Goal: Information Seeking & Learning: Check status

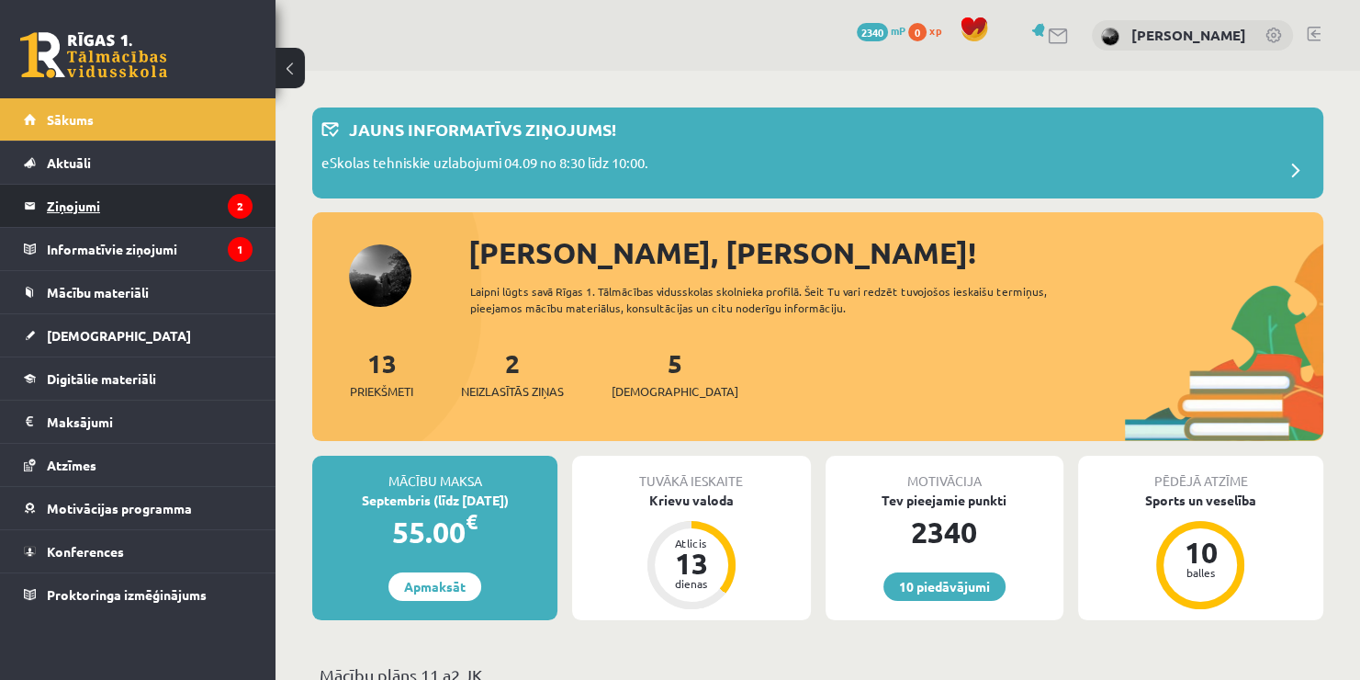
click at [139, 220] on legend "Ziņojumi 2" at bounding box center [150, 206] width 206 height 42
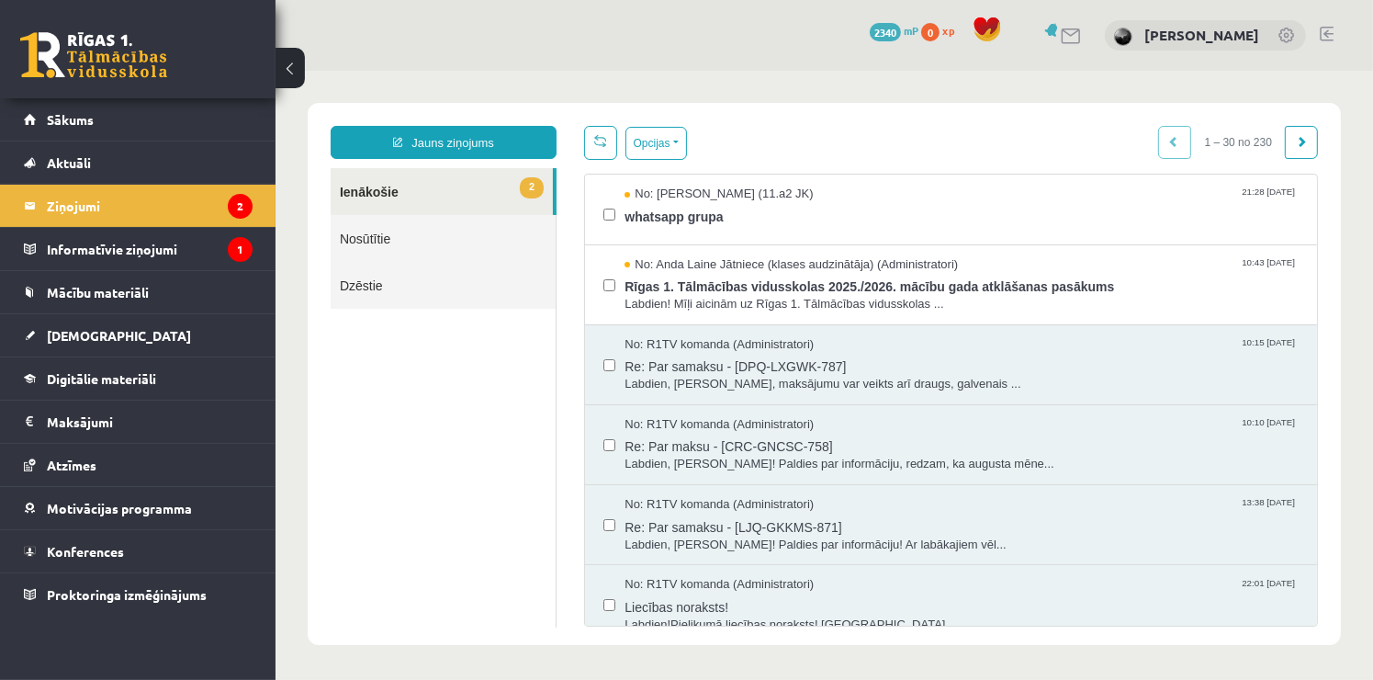
click at [391, 232] on link "Nosūtītie" at bounding box center [442, 237] width 225 height 47
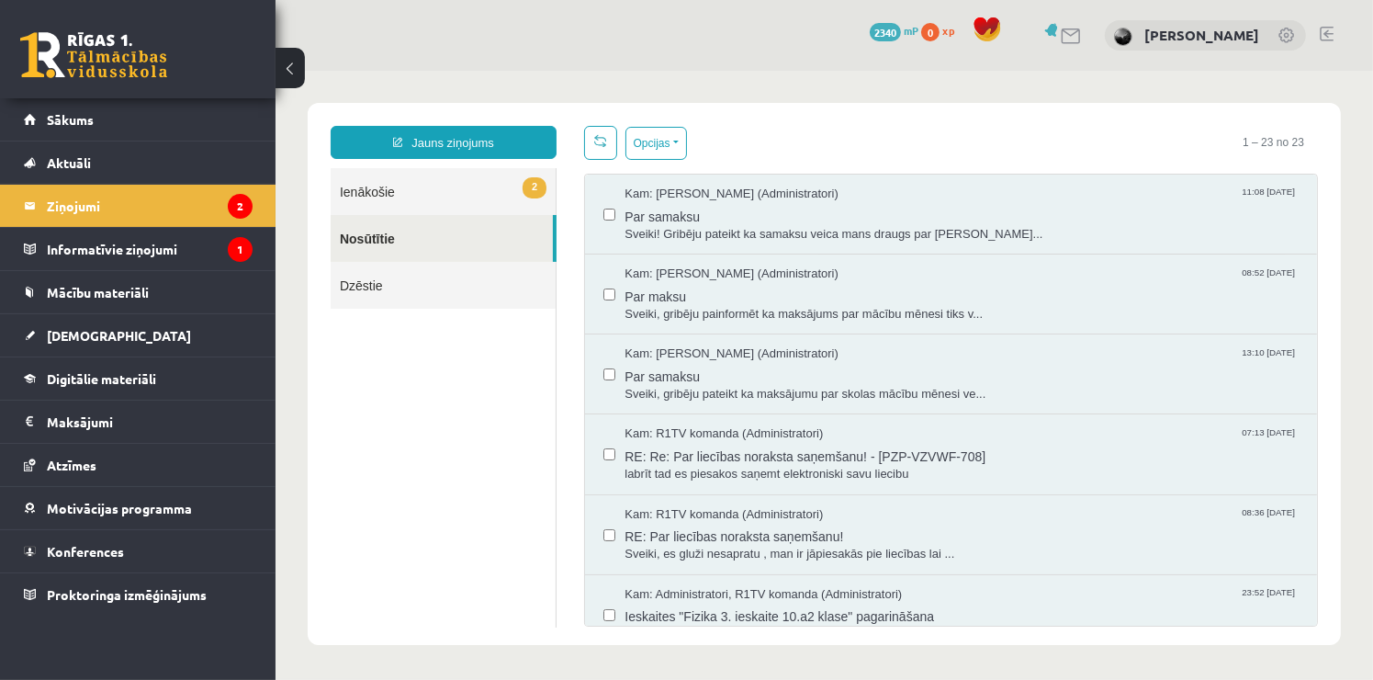
click at [395, 196] on link "2 Ienākošie" at bounding box center [442, 190] width 225 height 47
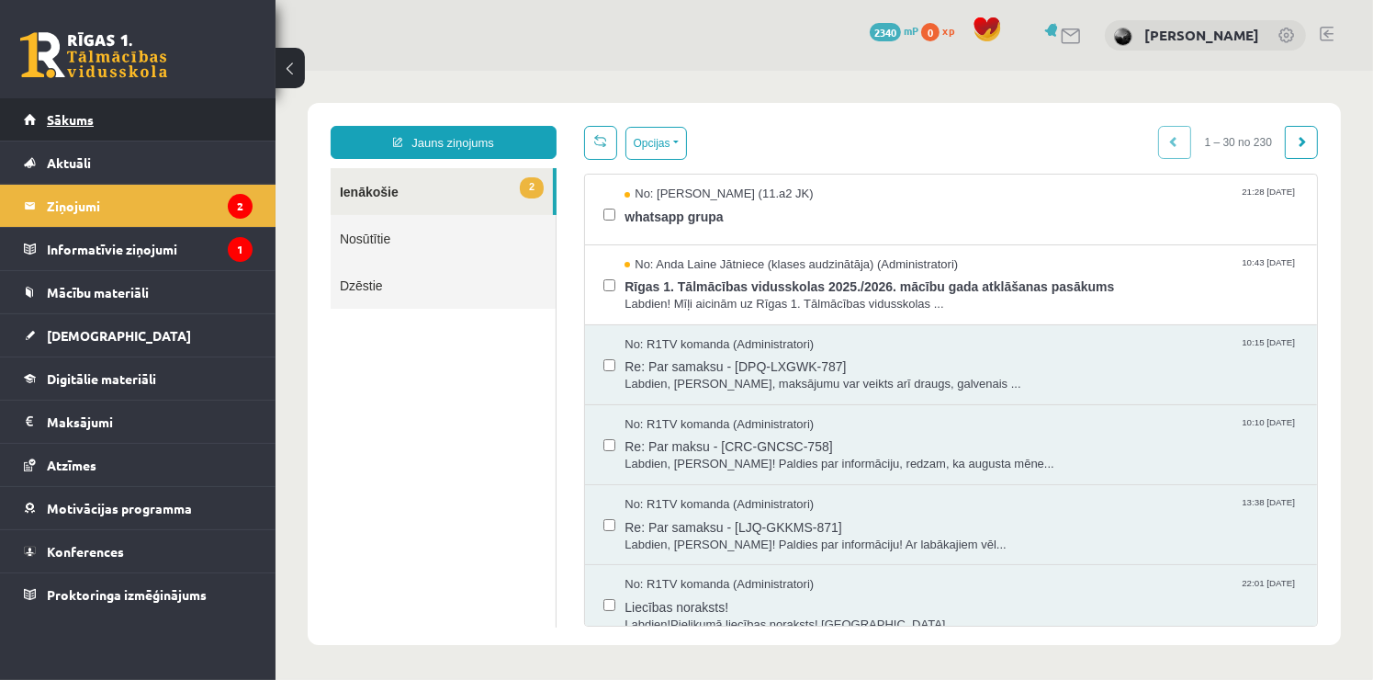
click at [90, 124] on span "Sākums" at bounding box center [70, 119] width 47 height 17
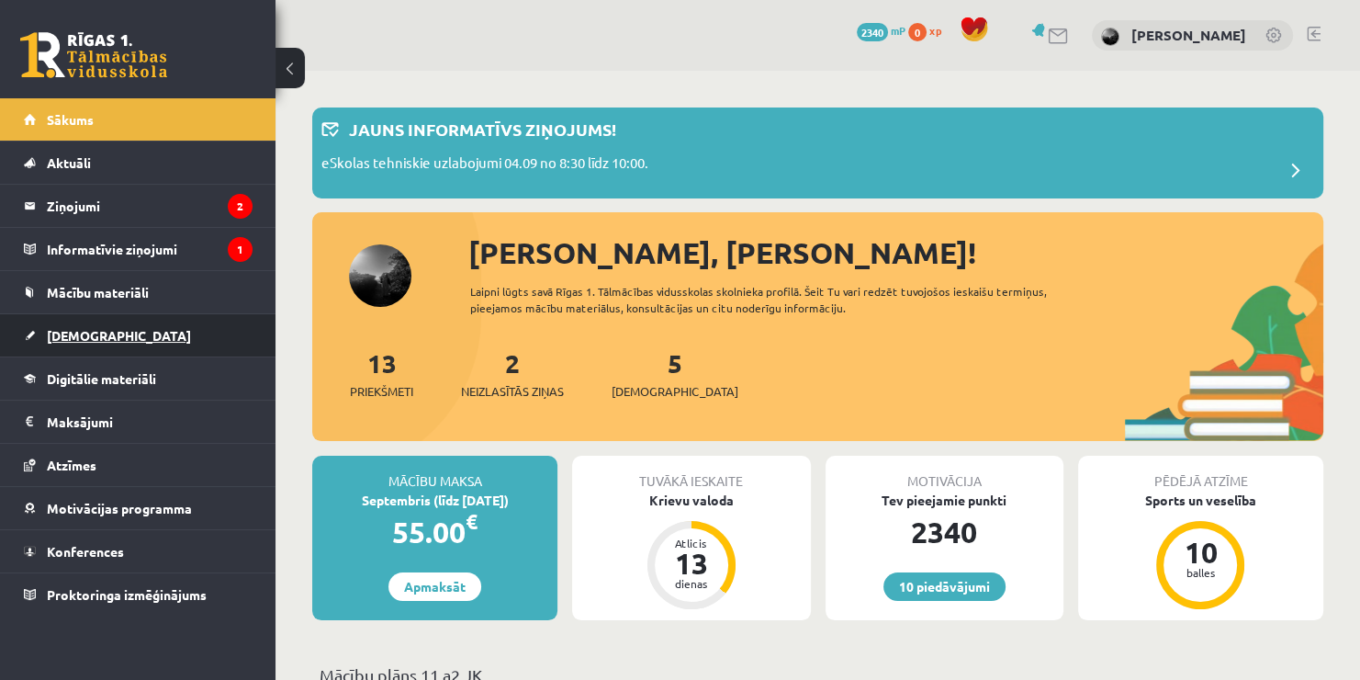
click at [93, 327] on span "[DEMOGRAPHIC_DATA]" at bounding box center [119, 335] width 144 height 17
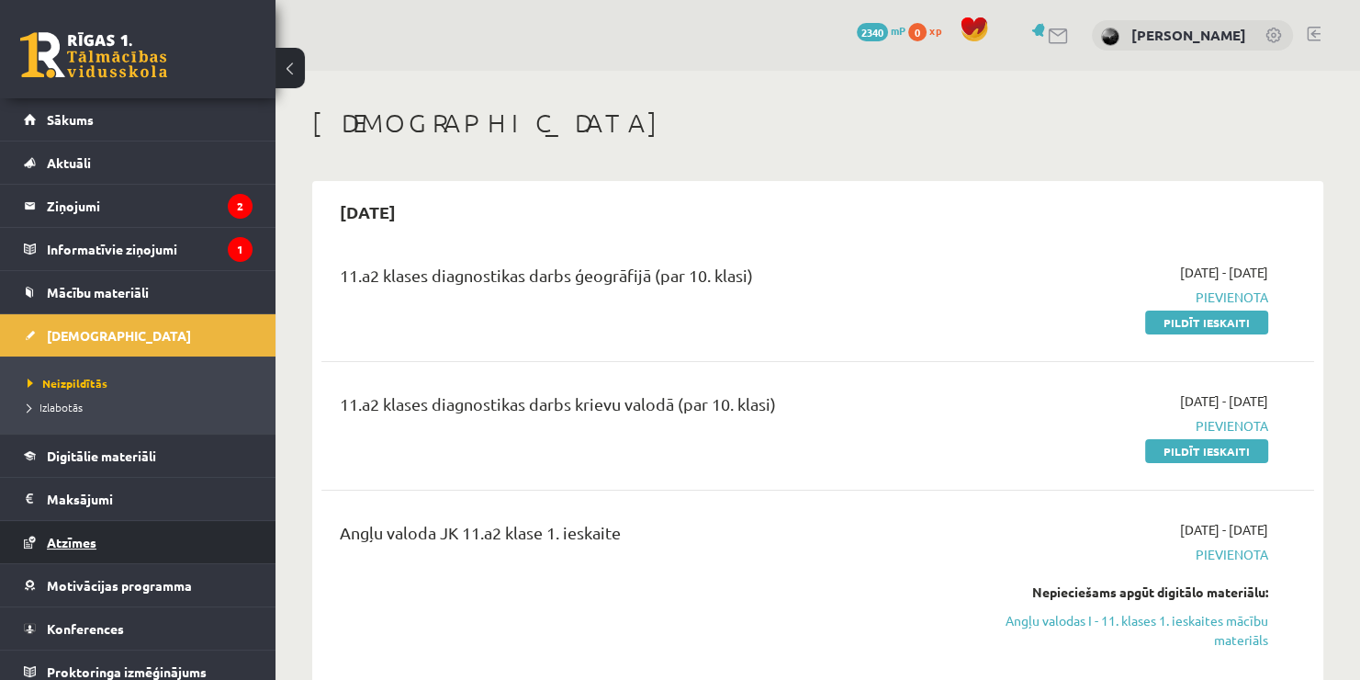
click at [87, 544] on span "Atzīmes" at bounding box center [72, 542] width 50 height 17
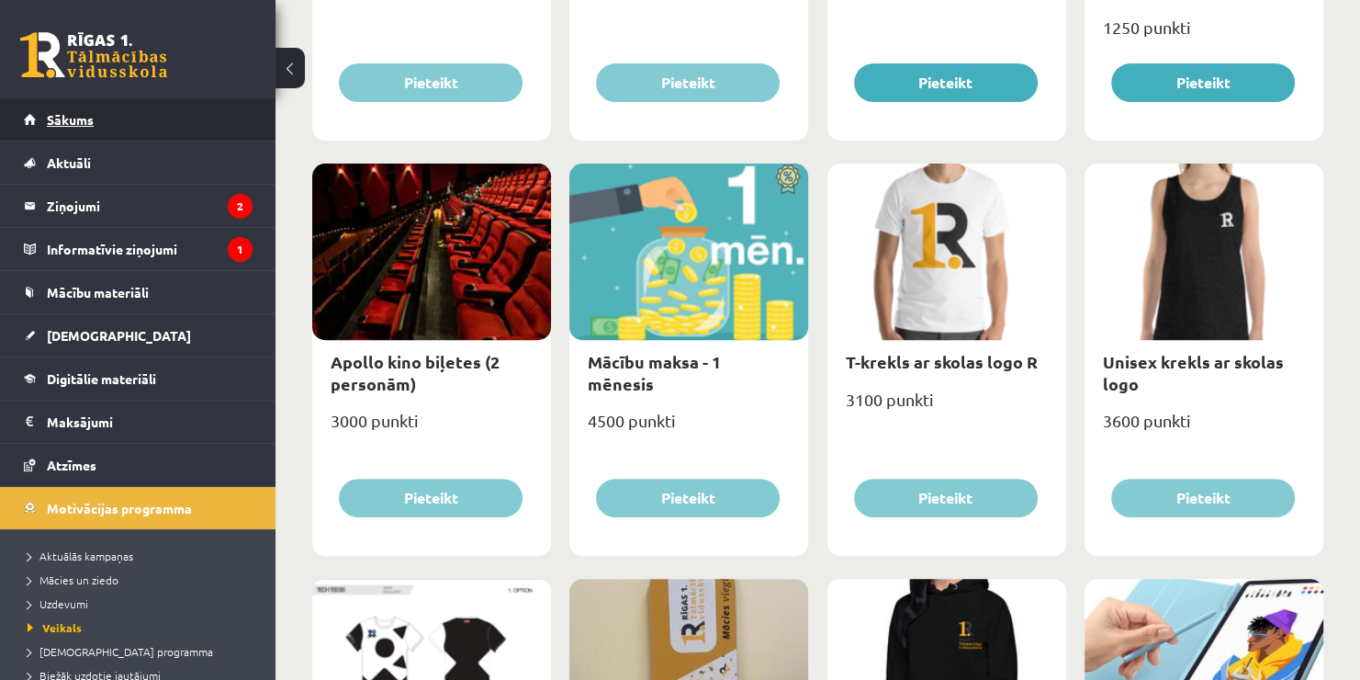
click at [173, 127] on link "Sākums" at bounding box center [138, 119] width 229 height 42
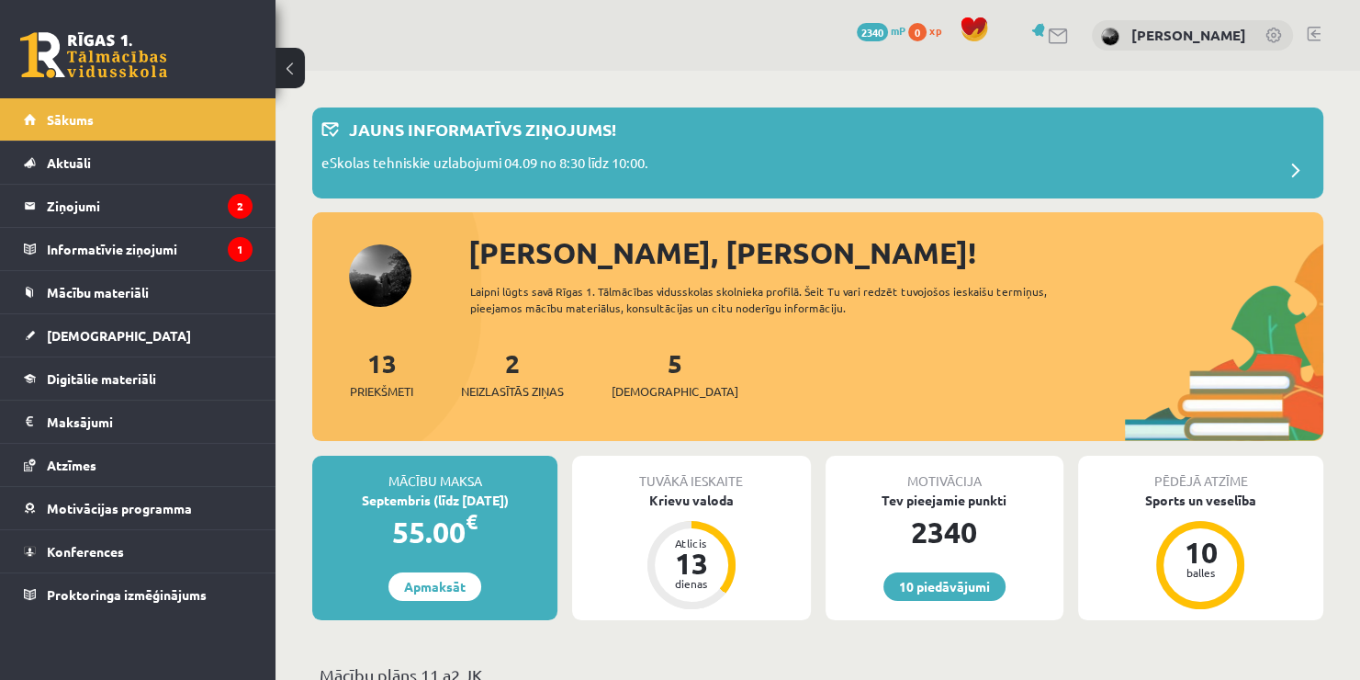
click at [1270, 40] on link at bounding box center [1274, 37] width 18 height 18
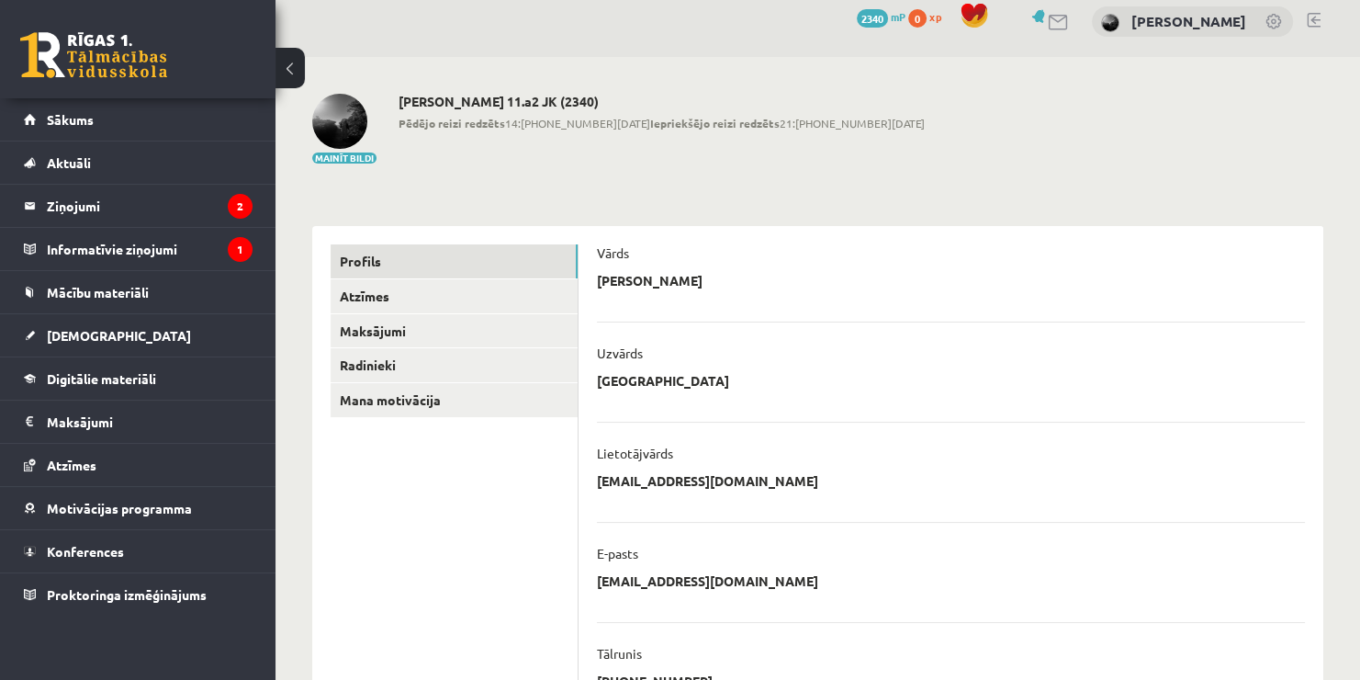
scroll to position [6, 0]
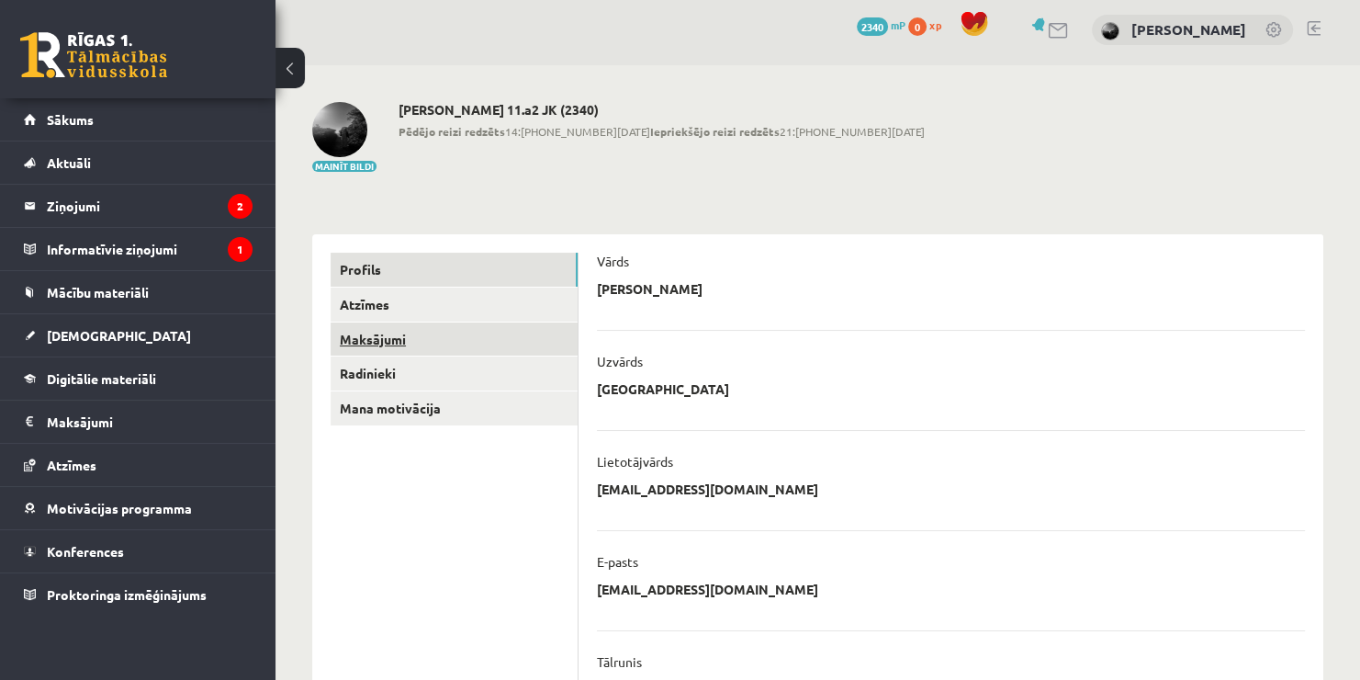
click at [399, 336] on link "Maksājumi" at bounding box center [454, 339] width 247 height 34
